Goal: Task Accomplishment & Management: Manage account settings

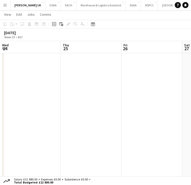
scroll to position [0, 161]
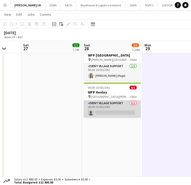
click at [129, 105] on app-card-role "Event Village Support 0/1 06:00-16:00 (10h) single-neutral-actions" at bounding box center [112, 109] width 57 height 17
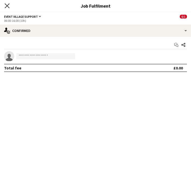
click at [6, 5] on icon "Close pop-in" at bounding box center [7, 5] width 5 height 5
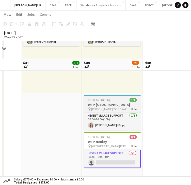
scroll to position [54, 0]
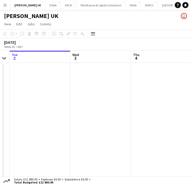
drag, startPoint x: 154, startPoint y: 104, endPoint x: -29, endPoint y: 108, distance: 183.9
click at [0, 108] on html "Menu Boards Boards Boards All jobs Status Workforce Workforce My Workforce Recr…" at bounding box center [95, 105] width 191 height 211
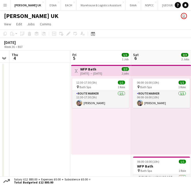
scroll to position [0, 138]
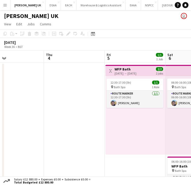
drag, startPoint x: 68, startPoint y: 113, endPoint x: -30, endPoint y: 122, distance: 99.3
click at [0, 122] on html "Menu Boards Boards Boards All jobs Status Workforce Workforce My Workforce Recr…" at bounding box center [95, 105] width 191 height 211
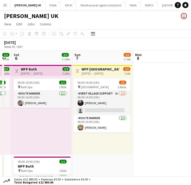
drag, startPoint x: 156, startPoint y: 120, endPoint x: 17, endPoint y: 117, distance: 139.7
click at [0, 117] on html "Menu Boards Boards Boards All jobs Status Workforce Workforce My Workforce Recr…" at bounding box center [95, 105] width 191 height 211
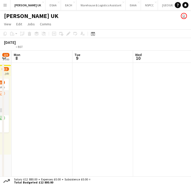
click at [0, 121] on html "Menu Boards Boards Boards All jobs Status Workforce Workforce My Workforce Recr…" at bounding box center [95, 129] width 191 height 258
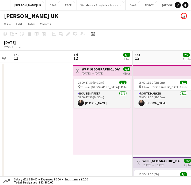
click at [0, 129] on html "Menu Boards Boards Boards All jobs Status Workforce Workforce My Workforce Recr…" at bounding box center [95, 151] width 191 height 303
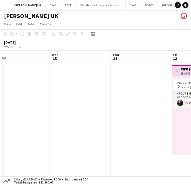
drag, startPoint x: 95, startPoint y: 122, endPoint x: 46, endPoint y: 124, distance: 49.3
click at [4, 129] on app-calendar-viewport "Sun 7 2/3 1 Job Mon 8 Tue 9 Wed 10 Thu 11 Fri 12 1/1 1 Job Sat 13 2/2 2 Jobs Su…" at bounding box center [95, 173] width 191 height 244
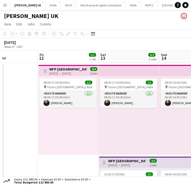
scroll to position [0, 244]
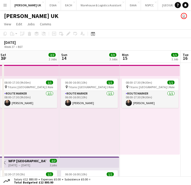
drag, startPoint x: 115, startPoint y: 130, endPoint x: 27, endPoint y: 126, distance: 87.2
click at [0, 133] on html "Menu Boards Boards Boards All jobs Status Workforce Workforce My Workforce Recr…" at bounding box center [95, 151] width 191 height 303
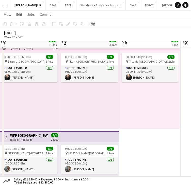
scroll to position [25, 0]
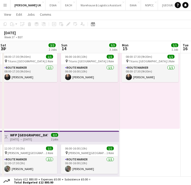
drag, startPoint x: 91, startPoint y: 123, endPoint x: 93, endPoint y: 114, distance: 8.6
click at [0, 129] on html "Menu Boards Boards Boards All jobs Status Workforce Workforce My Workforce Recr…" at bounding box center [95, 126] width 191 height 303
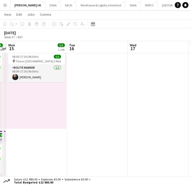
drag, startPoint x: 64, startPoint y: 118, endPoint x: 60, endPoint y: 116, distance: 4.3
click at [54, 118] on app-calendar-viewport "Fri 12 1/1 1 Job Sat 13 2/2 2 Jobs Sun 14 3/3 3 Jobs Mon 15 1/1 1 Job Tue 16 We…" at bounding box center [95, 131] width 191 height 274
drag, startPoint x: 29, startPoint y: 124, endPoint x: 20, endPoint y: 124, distance: 8.4
click at [20, 124] on app-calendar-viewport "Fri 12 1/1 1 Job Sat 13 2/2 2 Jobs Sun 14 3/3 3 Jobs Mon 15 1/1 1 Job Tue 16 We…" at bounding box center [95, 131] width 191 height 274
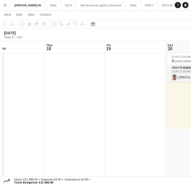
scroll to position [0, 169]
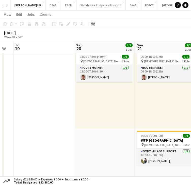
drag, startPoint x: 100, startPoint y: 117, endPoint x: 5, endPoint y: 128, distance: 96.2
click at [4, 129] on div "Tue 16 Wed 17 Thu 18 Fri 19 Sat 20 1/1 1 Job Sun 21 2/2 2 Jobs Mon 22 Tue 23 We…" at bounding box center [95, 131] width 191 height 274
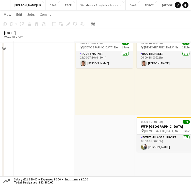
scroll to position [51, 0]
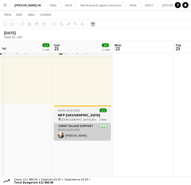
drag, startPoint x: 69, startPoint y: 129, endPoint x: 66, endPoint y: 125, distance: 4.9
click at [22, 131] on app-calendar-viewport "Tue 16 Wed 17 Thu 18 Fri 19 Sat 20 1/1 1 Job Sun 21 2/2 2 Jobs Mon 22 Tue 23 We…" at bounding box center [95, 106] width 191 height 274
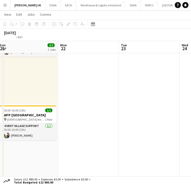
drag, startPoint x: 146, startPoint y: 120, endPoint x: 52, endPoint y: 124, distance: 93.6
click at [53, 125] on app-calendar-viewport "Thu 18 Fri 19 Sat 20 1/1 1 Job Sun 21 2/2 2 Jobs Mon 22 Tue 23 Wed 24 Thu 25 Fr…" at bounding box center [95, 106] width 191 height 274
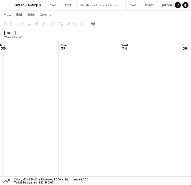
drag, startPoint x: 145, startPoint y: 123, endPoint x: 56, endPoint y: 129, distance: 89.1
click at [49, 130] on app-calendar-viewport "Thu 18 Fri 19 Sat 20 1/1 1 Job Sun 21 2/2 2 Jobs Mon 22 Tue 23 Wed 24 Thu 25 Fr…" at bounding box center [95, 106] width 191 height 274
drag, startPoint x: 51, startPoint y: 132, endPoint x: 71, endPoint y: 126, distance: 21.2
click at [15, 136] on app-calendar-viewport "Sat 20 1/1 1 Job Sun 21 2/2 2 Jobs Mon 22 Tue 23 Wed 24 Thu 25 Fri 26 Sat 27 1/…" at bounding box center [95, 106] width 191 height 274
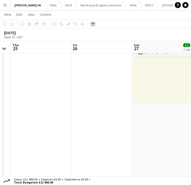
drag, startPoint x: 36, startPoint y: 137, endPoint x: 48, endPoint y: 134, distance: 12.6
click at [35, 137] on app-calendar-viewport "Mon 22 Tue 23 Wed 24 Thu 25 Fri 26 Sat 27 1/1 1 Job Sun 28 2/3 3 Jobs Mon 29 Tu…" at bounding box center [95, 106] width 191 height 274
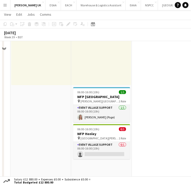
scroll to position [76, 0]
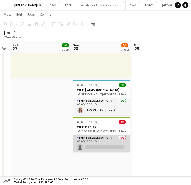
click at [115, 138] on app-card-role "Event Village Support 0/1 06:00-16:00 (10h) single-neutral-actions" at bounding box center [101, 143] width 57 height 17
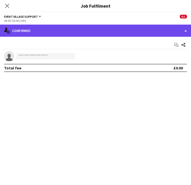
click at [28, 30] on div "single-neutral-actions-check-2 Confirmed" at bounding box center [95, 31] width 191 height 12
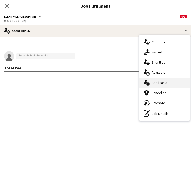
click at [161, 85] on span "Applicants" at bounding box center [160, 83] width 16 height 5
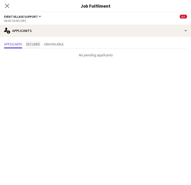
click at [30, 45] on span "Declined" at bounding box center [33, 44] width 14 height 4
click at [56, 43] on span "Unavailable" at bounding box center [54, 44] width 20 height 4
click at [8, 6] on icon "Close pop-in" at bounding box center [7, 5] width 5 height 5
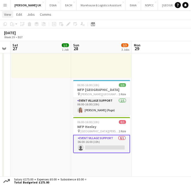
click at [9, 14] on span "View" at bounding box center [7, 14] width 7 height 5
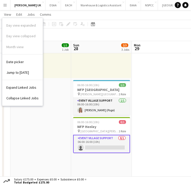
drag, startPoint x: 65, startPoint y: 71, endPoint x: 65, endPoint y: 75, distance: 4.6
click at [65, 71] on div "09:00-17:30 (8h30m) 1/1 pin [PERSON_NAME] Park 1 Role Route Marker [DATE] 09:00…" at bounding box center [41, 38] width 60 height 79
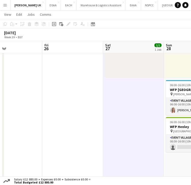
drag, startPoint x: 66, startPoint y: 92, endPoint x: 147, endPoint y: 96, distance: 80.6
click at [154, 93] on app-calendar-viewport "Tue 23 Wed 24 Thu 25 Fri 26 Sat 27 1/1 1 Job Sun 28 2/3 3 Jobs Mon 29 Tue 30 We…" at bounding box center [95, 81] width 191 height 274
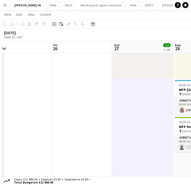
drag, startPoint x: 86, startPoint y: 109, endPoint x: 102, endPoint y: 114, distance: 16.2
click at [144, 110] on app-calendar-viewport "Tue 23 Wed 24 Thu 25 Fri 26 Sat 27 1/1 1 Job Sun 28 2/3 3 Jobs Mon 29 Tue 30 We…" at bounding box center [95, 81] width 191 height 274
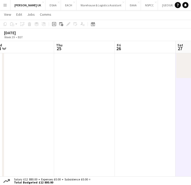
drag, startPoint x: 52, startPoint y: 126, endPoint x: 58, endPoint y: 126, distance: 5.8
click at [94, 128] on app-calendar-viewport "Mon 22 Tue 23 Wed 24 Thu 25 Fri 26 Sat 27 1/1 1 Job Sun 28 2/3 3 Jobs Mon 29 Tu…" at bounding box center [95, 81] width 191 height 274
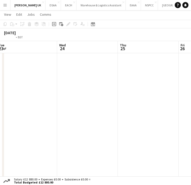
drag, startPoint x: 83, startPoint y: 126, endPoint x: 162, endPoint y: 123, distance: 79.1
click at [167, 123] on app-calendar-viewport "Sun 21 2/2 2 Jobs Mon 22 Tue 23 Wed 24 Thu 25 Fri 26 Sat 27 1/1 1 Job Sun 28 2/…" at bounding box center [95, 81] width 191 height 274
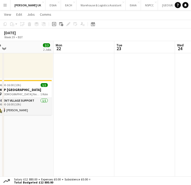
drag, startPoint x: 106, startPoint y: 128, endPoint x: 172, endPoint y: 128, distance: 66.0
click at [172, 128] on app-calendar-viewport "Fri 19 Sat 20 1/1 1 Job Sun 21 2/2 2 Jobs Mon 22 Tue 23 Wed 24 Thu 25 Fri 26 Sa…" at bounding box center [95, 81] width 191 height 274
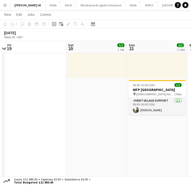
click at [170, 134] on app-calendar-viewport "Wed 17 Thu 18 Fri 19 Sat 20 1/1 1 Job Sun 21 2/2 2 Jobs Mon 22 Tue 23 Wed 24 Th…" at bounding box center [95, 81] width 191 height 274
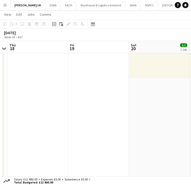
drag, startPoint x: 96, startPoint y: 137, endPoint x: 194, endPoint y: 135, distance: 98.3
click at [191, 135] on html "Menu Boards Boards Boards All jobs Status Workforce Workforce My Workforce Recr…" at bounding box center [95, 75] width 191 height 303
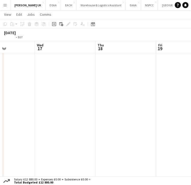
click at [188, 137] on app-calendar-viewport "Sun 14 3/3 3 Jobs Mon 15 1/1 1 Job Tue 16 Wed 17 Thu 18 Fri 19 Sat 20 1/1 1 Job…" at bounding box center [95, 81] width 191 height 274
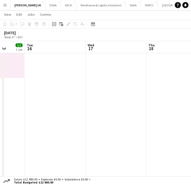
drag, startPoint x: 77, startPoint y: 140, endPoint x: 163, endPoint y: 138, distance: 85.6
click at [164, 138] on app-calendar-viewport "Sat 13 2/2 2 Jobs Sun 14 3/3 3 Jobs Mon 15 1/1 1 Job Tue 16 Wed 17 Thu 18 Fri 1…" at bounding box center [95, 81] width 191 height 274
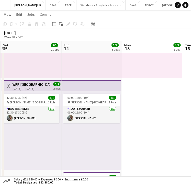
click at [178, 136] on app-calendar-viewport "Thu 11 Fri 12 1/1 1 Job Sat 13 2/2 2 Jobs Sun 14 3/3 3 Jobs Mon 15 1/1 1 Job Tu…" at bounding box center [95, 81] width 191 height 274
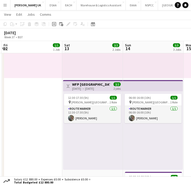
scroll to position [0, 159]
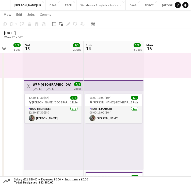
drag, startPoint x: 97, startPoint y: 137, endPoint x: 179, endPoint y: 137, distance: 81.5
click at [179, 137] on app-calendar-viewport "Wed 10 Thu 11 Fri 12 1/1 1 Job Sat 13 2/2 2 Jobs Sun 14 3/3 3 Jobs Mon 15 1/1 1…" at bounding box center [95, 81] width 191 height 274
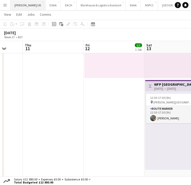
click at [25, 6] on button "[PERSON_NAME] UK Close" at bounding box center [27, 5] width 35 height 10
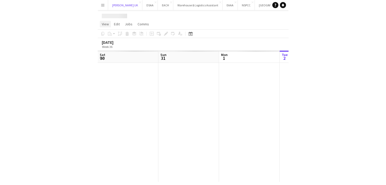
scroll to position [0, 121]
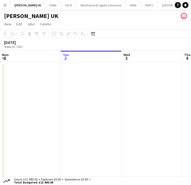
drag, startPoint x: 6, startPoint y: 26, endPoint x: 9, endPoint y: 34, distance: 9.2
click at [6, 26] on span "View" at bounding box center [7, 24] width 7 height 5
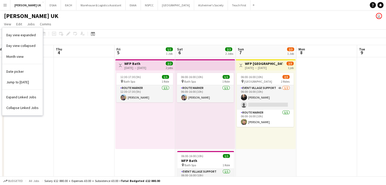
scroll to position [0, 129]
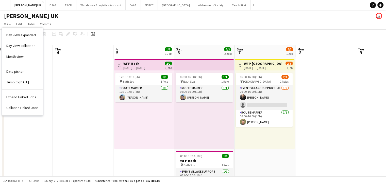
drag, startPoint x: 278, startPoint y: 141, endPoint x: 166, endPoint y: 127, distance: 113.2
click at [166, 127] on app-calendar-viewport "Mon 1 Tue 2 Wed 3 Thu 4 Fri 5 1/1 1 Job Sat 6 2/2 2 Jobs Sun 7 2/3 1 Job Mon 8 …" at bounding box center [193, 121] width 386 height 152
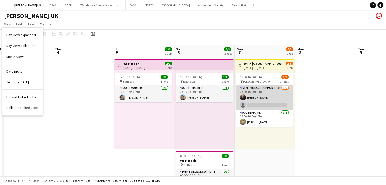
click at [195, 105] on app-card-role "Event Village Support 4A [DATE] 06:00-16:00 (10h) [PERSON_NAME] single-neutral-…" at bounding box center [264, 97] width 57 height 25
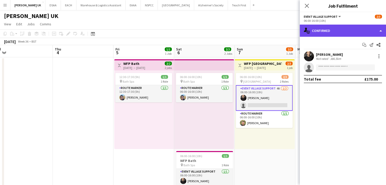
click at [195, 34] on div "single-neutral-actions-check-2 Confirmed" at bounding box center [343, 31] width 86 height 12
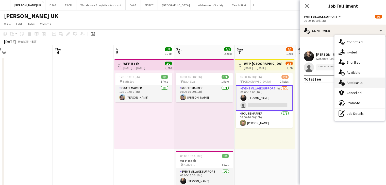
click at [195, 82] on span "Applicants" at bounding box center [355, 83] width 16 height 5
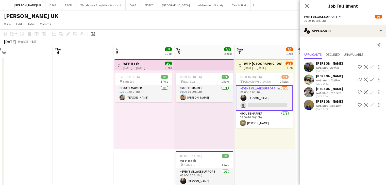
click at [195, 105] on app-icon "Confirm" at bounding box center [372, 105] width 4 height 4
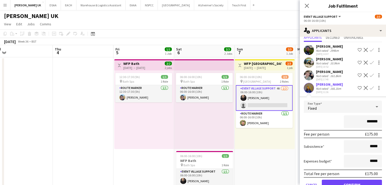
scroll to position [30, 0]
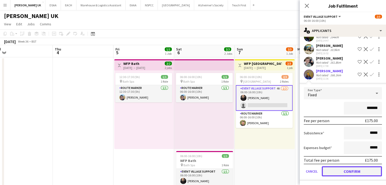
click at [195, 172] on button "Confirm" at bounding box center [352, 172] width 60 height 10
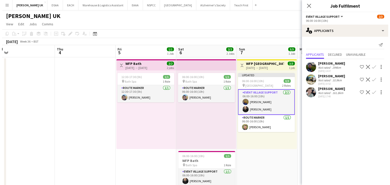
scroll to position [0, 0]
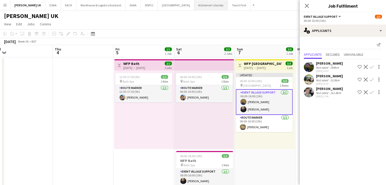
click at [195, 6] on button "Alzheimer's Society Close" at bounding box center [211, 5] width 34 height 10
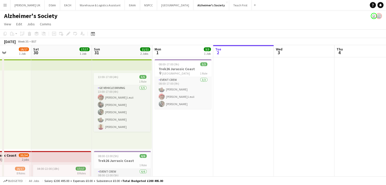
scroll to position [0, 144]
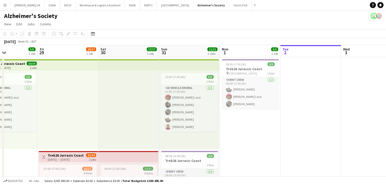
drag, startPoint x: 122, startPoint y: 107, endPoint x: 330, endPoint y: 104, distance: 207.5
click at [195, 104] on app-calendar-viewport "Tue 26 Wed 27 2/2 1 Job Thu 28 5/5 1 Job Fri 29 16/17 1 Job Sat 30 17/17 1 Job …" at bounding box center [193, 144] width 386 height 198
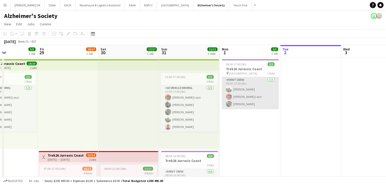
click at [195, 86] on app-card-role "Event Crew [DATE] 08:00-17:00 (9h) [PERSON_NAME] [PERSON_NAME] Leuii [PERSON_NA…" at bounding box center [250, 93] width 57 height 32
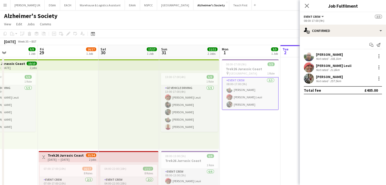
click at [195, 83] on app-card-role "Event Crew [DATE] 08:00-17:00 (9h) [PERSON_NAME] [PERSON_NAME] Leuii [PERSON_NA…" at bounding box center [250, 93] width 57 height 33
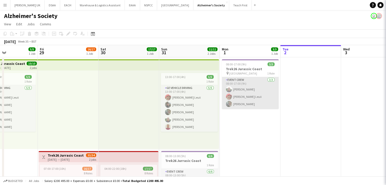
click at [195, 83] on app-card-role "Event Crew [DATE] 08:00-17:00 (9h) [PERSON_NAME] [PERSON_NAME] Leuii [PERSON_NA…" at bounding box center [250, 93] width 57 height 32
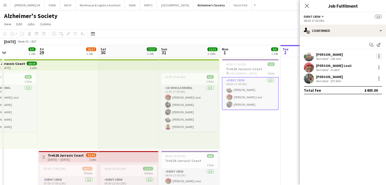
click at [195, 54] on div at bounding box center [379, 56] width 6 height 6
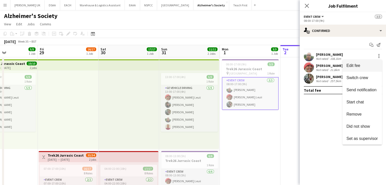
click at [195, 62] on button "Edit fee" at bounding box center [363, 66] width 40 height 12
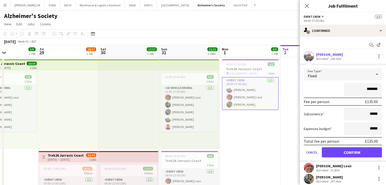
click at [195, 136] on app-date-cell "08:00-17:00 (9h) 3/3 Trek26 Jurassic Coast pin Eagle Business Park 1 Role Event…" at bounding box center [250, 150] width 61 height 186
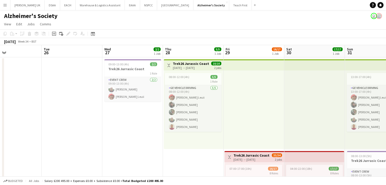
scroll to position [0, 103]
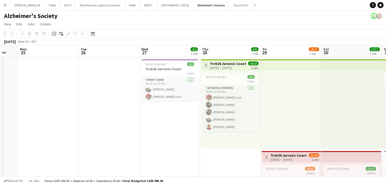
drag, startPoint x: 46, startPoint y: 138, endPoint x: 270, endPoint y: 131, distance: 223.9
click at [195, 131] on app-calendar-viewport "Sat 23 Sun 24 Mon 25 Tue 26 Wed 27 2/2 1 Job Thu 28 5/5 1 Job Fri 29 16/17 1 Jo…" at bounding box center [193, 144] width 386 height 198
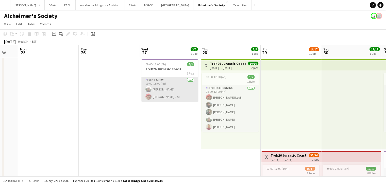
click at [169, 80] on app-card-role "Event Crew [DATE] 09:00-13:00 (4h) [PERSON_NAME] [PERSON_NAME] Leuii" at bounding box center [169, 89] width 57 height 25
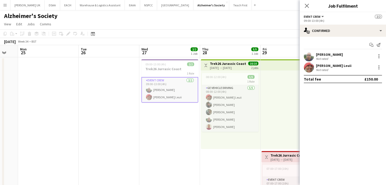
click at [168, 85] on app-card-role "Event Crew [DATE] 09:00-13:00 (4h) [PERSON_NAME] [PERSON_NAME] Leuii" at bounding box center [169, 90] width 57 height 26
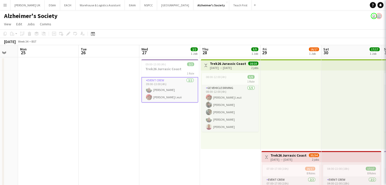
scroll to position [0, 104]
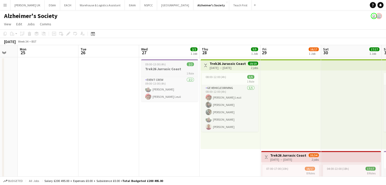
click at [172, 72] on div "1 Role" at bounding box center [169, 73] width 57 height 4
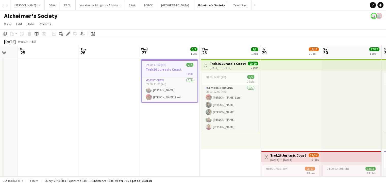
click at [168, 70] on h3 "Trek26 Jurrasic Coast" at bounding box center [170, 69] width 56 height 5
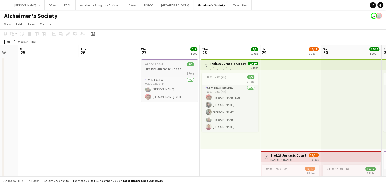
click at [168, 70] on h3 "Trek26 Jurrasic Coast" at bounding box center [169, 69] width 57 height 5
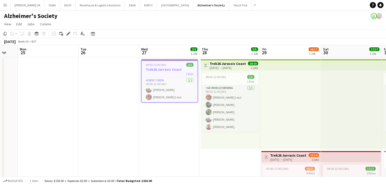
click at [70, 34] on icon "Edit" at bounding box center [68, 34] width 4 height 4
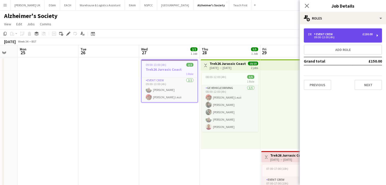
click at [195, 37] on div "09:00-13:00 (4h)" at bounding box center [340, 37] width 65 height 3
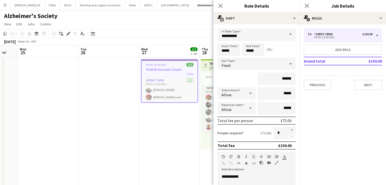
drag, startPoint x: 174, startPoint y: 80, endPoint x: 174, endPoint y: 73, distance: 7.1
click at [174, 80] on app-card-role "Event Crew [DATE] 09:00-13:00 (4h) [PERSON_NAME] [PERSON_NAME] Leuii" at bounding box center [170, 90] width 56 height 25
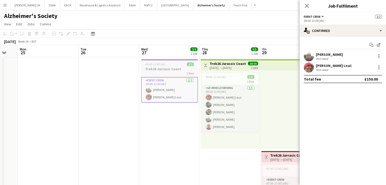
click at [174, 72] on div "1 Role" at bounding box center [169, 73] width 57 height 4
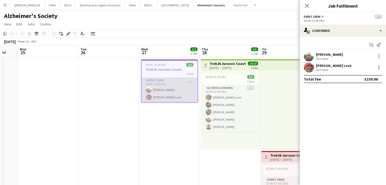
click at [174, 81] on app-card-role "Event Crew [DATE] 09:00-13:00 (4h) [PERSON_NAME] [PERSON_NAME] Leuii" at bounding box center [170, 90] width 56 height 25
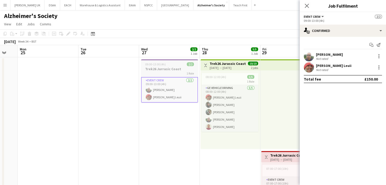
click at [177, 67] on h3 "Trek26 Jurrasic Coast" at bounding box center [169, 69] width 57 height 5
click at [69, 34] on icon at bounding box center [68, 34] width 3 height 3
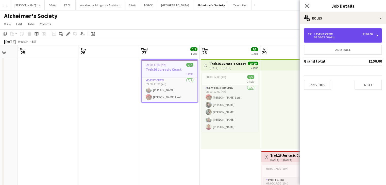
click at [195, 29] on div "2 x Event Crew £150.00 09:00-13:00 (4h)" at bounding box center [343, 35] width 78 height 14
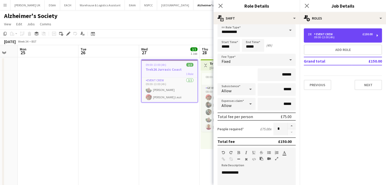
scroll to position [0, 0]
